Goal: Information Seeking & Learning: Understand process/instructions

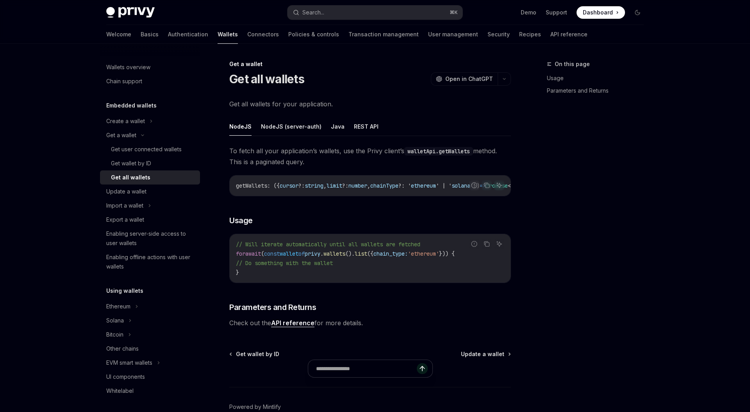
scroll to position [46, 0]
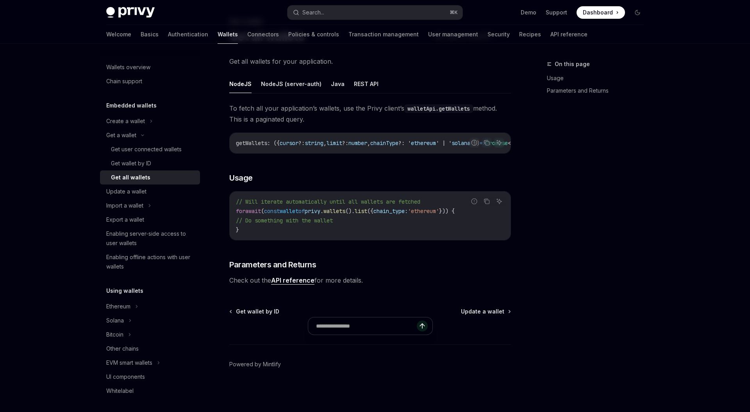
type textarea "*"
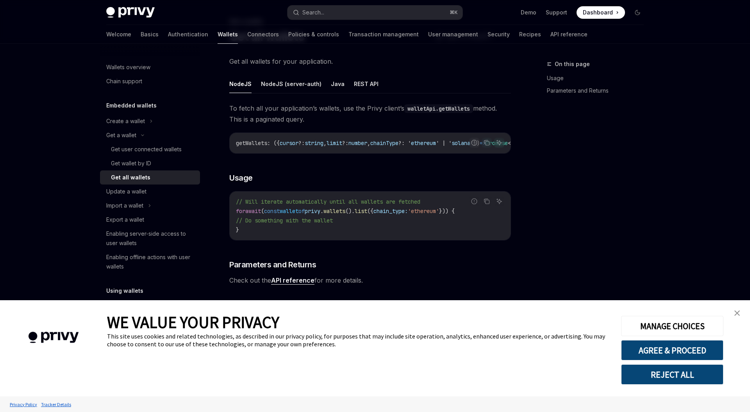
click at [735, 312] on img "close banner" at bounding box center [737, 312] width 5 height 5
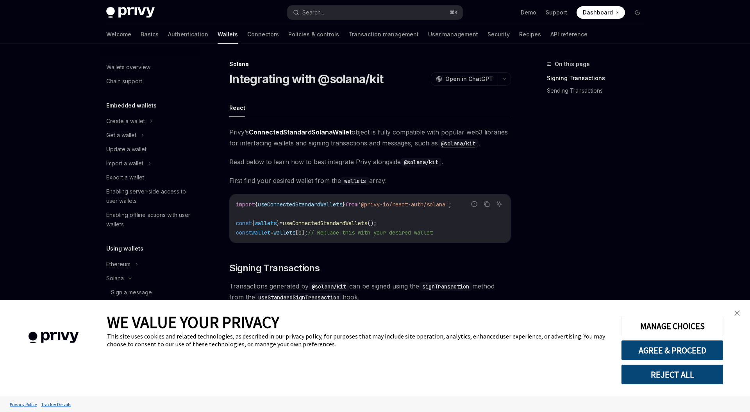
click at [737, 313] on img "close banner" at bounding box center [737, 312] width 5 height 5
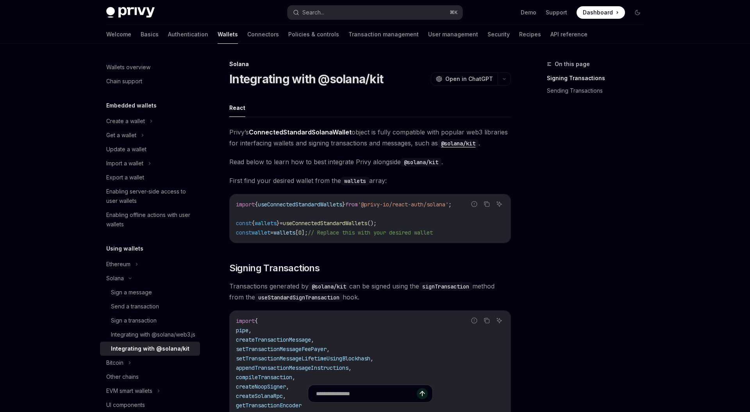
click at [367, 222] on span "useConnectedStandardWallets" at bounding box center [325, 223] width 84 height 7
click at [422, 208] on code "import { useConnectedStandardWallets } from '@privy-io/react-auth/solana' ; con…" at bounding box center [370, 219] width 268 height 38
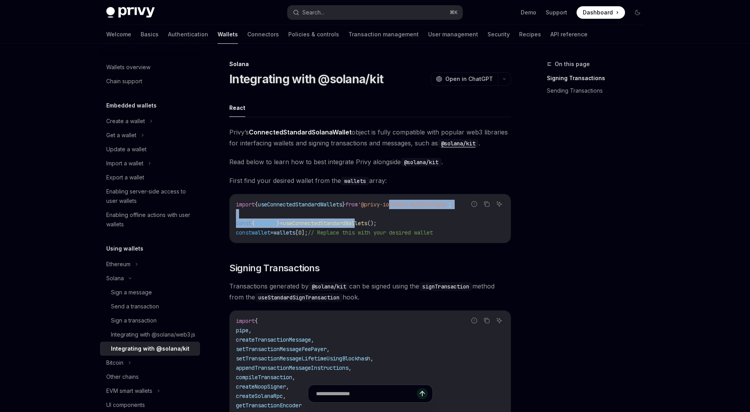
drag, startPoint x: 405, startPoint y: 205, endPoint x: 369, endPoint y: 220, distance: 39.4
click at [369, 220] on code "import { useConnectedStandardWallets } from '@privy-io/react-auth/solana' ; con…" at bounding box center [370, 219] width 268 height 38
click at [412, 215] on code "import { useConnectedStandardWallets } from '@privy-io/react-auth/solana' ; con…" at bounding box center [370, 219] width 268 height 38
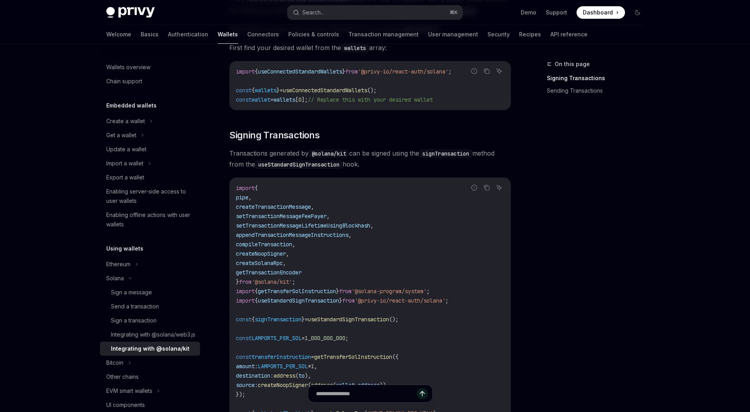
scroll to position [140, 0]
